Goal: Book appointment/travel/reservation

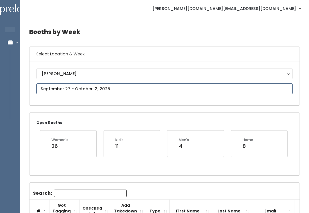
click at [209, 91] on input "text" at bounding box center [164, 89] width 256 height 11
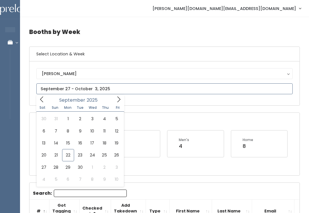
type input "[DATE] to [DATE]"
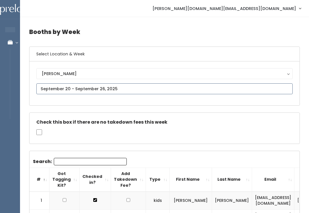
click at [204, 88] on input "text" at bounding box center [164, 89] width 256 height 11
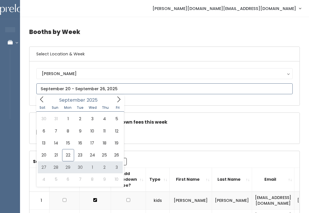
type input "September 27 to October 3"
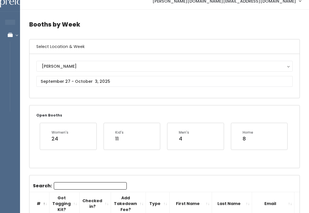
scroll to position [7, 0]
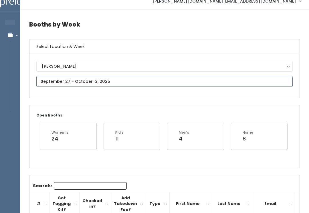
click at [54, 80] on input "text" at bounding box center [164, 81] width 256 height 11
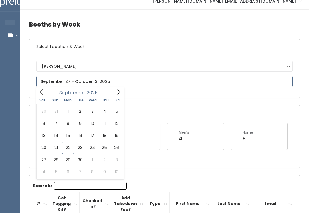
click at [118, 93] on icon at bounding box center [119, 92] width 6 height 6
type input "October 4 to October 10"
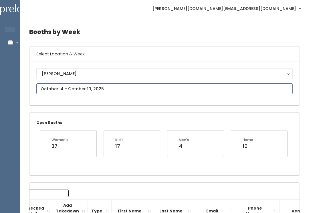
click at [116, 86] on input "text" at bounding box center [164, 89] width 256 height 11
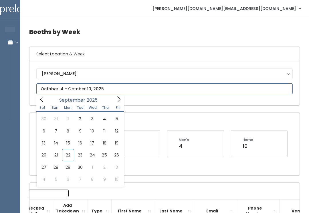
click at [45, 96] on span at bounding box center [41, 99] width 11 height 9
click at [122, 98] on icon at bounding box center [119, 99] width 6 height 6
click at [114, 100] on span at bounding box center [118, 99] width 11 height 9
click at [118, 97] on icon at bounding box center [118, 100] width 3 height 6
click at [41, 99] on icon at bounding box center [42, 99] width 6 height 6
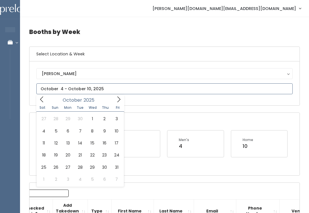
click at [40, 102] on icon at bounding box center [42, 99] width 6 height 6
